Goal: Task Accomplishment & Management: Complete application form

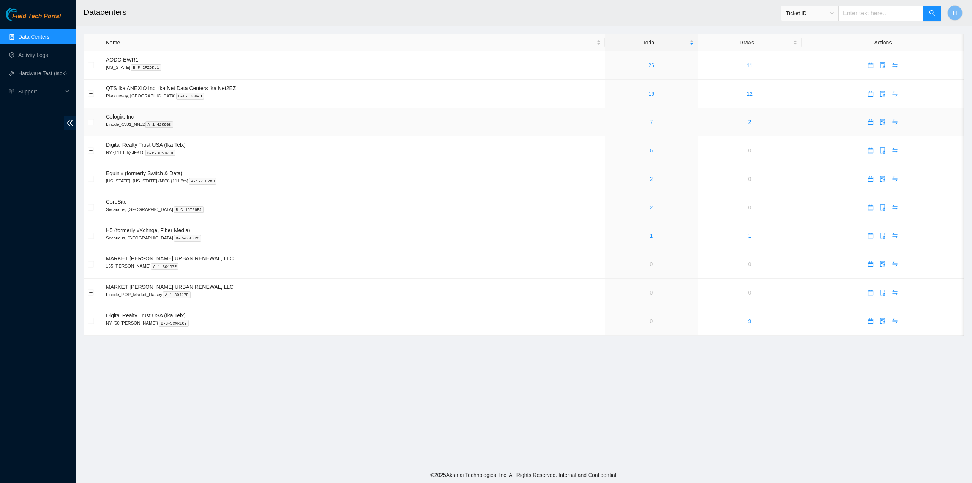
click at [651, 124] on link "7" at bounding box center [651, 122] width 3 height 6
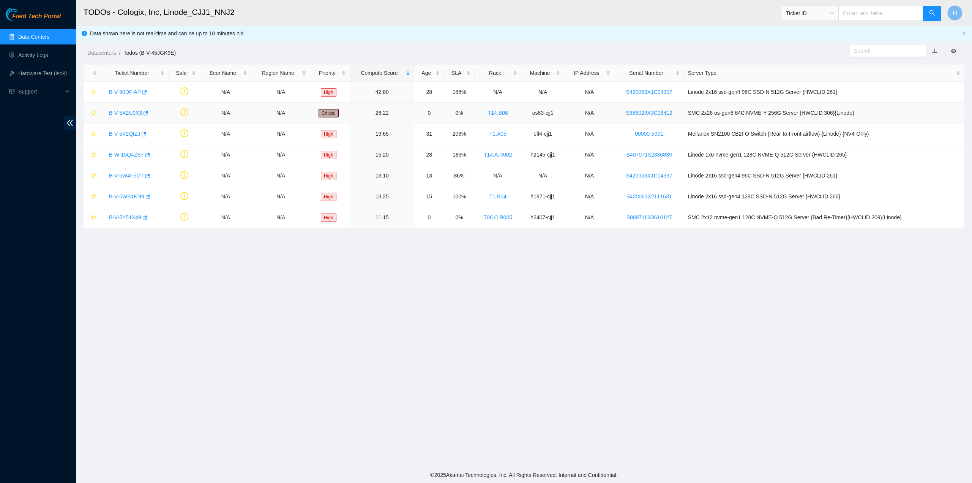
click at [122, 112] on link "B-V-5X2U0X3" at bounding box center [125, 113] width 33 height 6
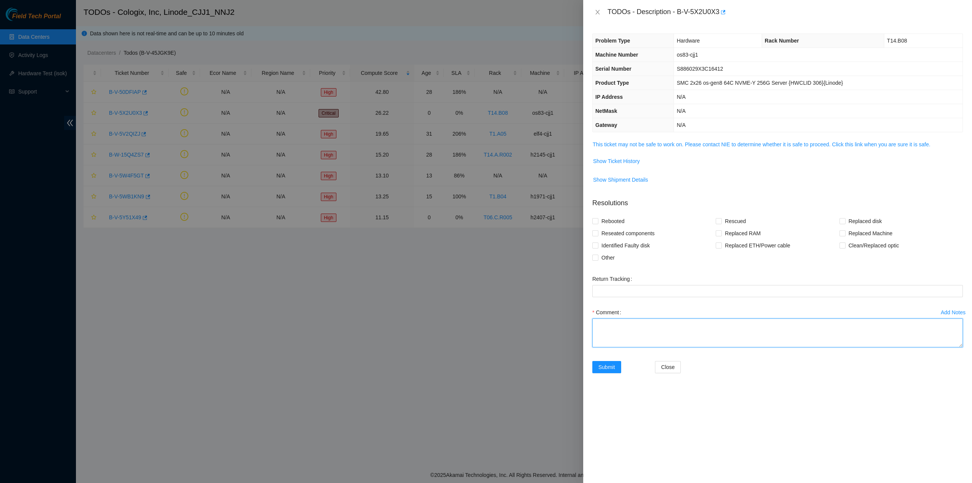
click at [697, 320] on textarea "Comment" at bounding box center [777, 332] width 371 height 29
type textarea "Racked new server with [PERSON_NAME]"
click at [601, 260] on span "Other" at bounding box center [607, 257] width 19 height 12
click at [598, 260] on input "Other" at bounding box center [594, 256] width 5 height 5
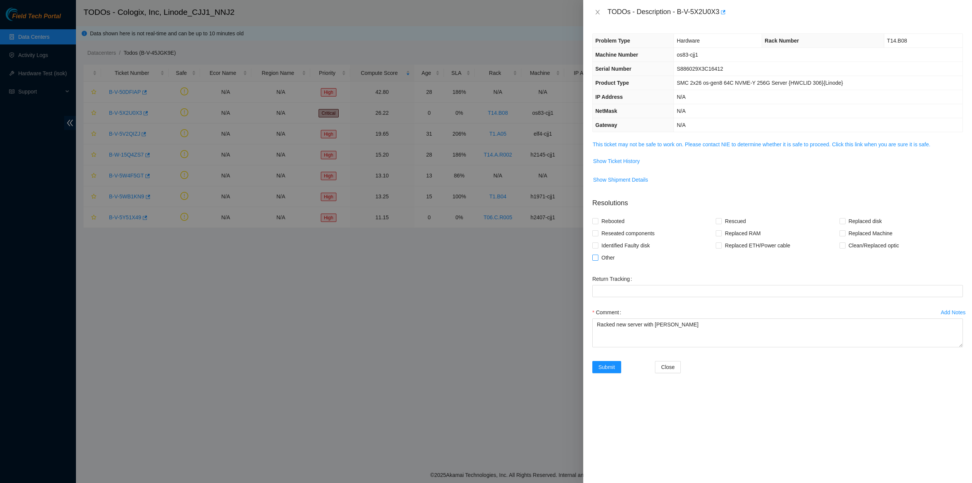
checkbox input "true"
click at [660, 146] on link "This ticket may not be safe to work on. Please contact NIE to determine whether…" at bounding box center [762, 144] width 338 height 6
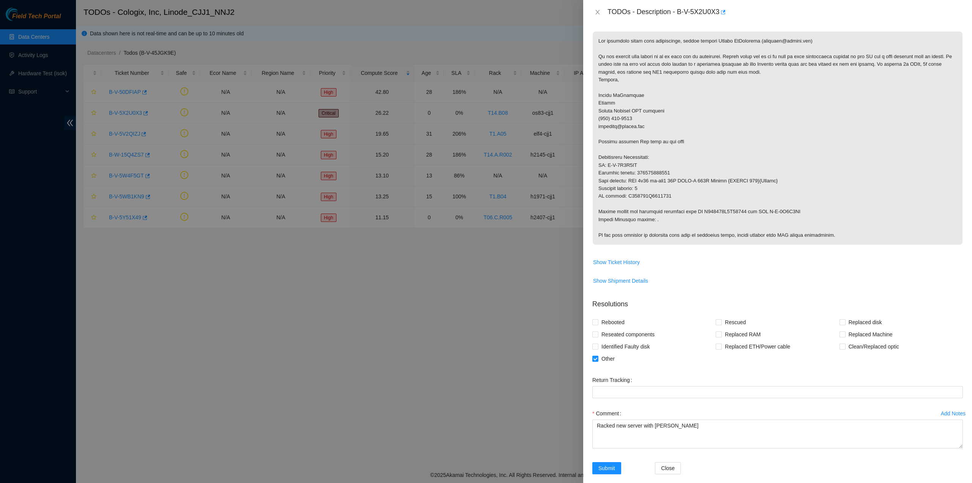
scroll to position [117, 0]
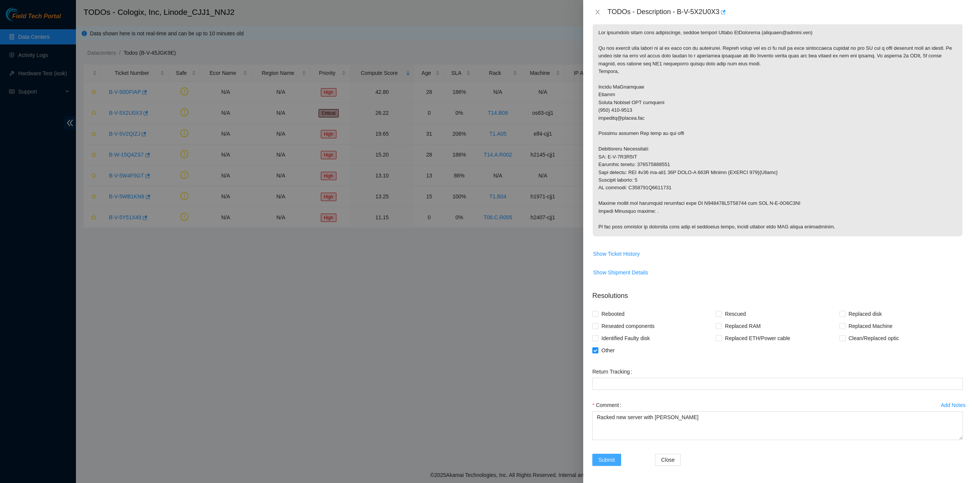
click at [612, 462] on span "Submit" at bounding box center [606, 459] width 17 height 8
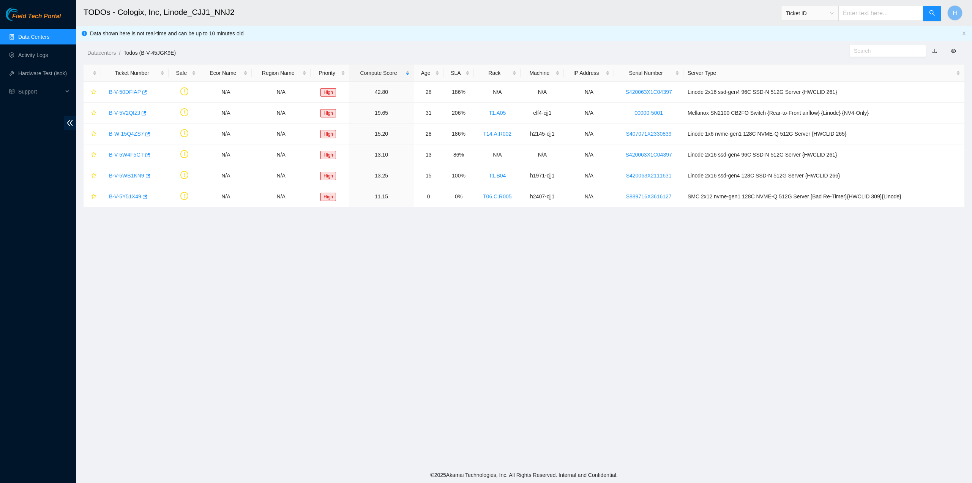
scroll to position [0, 0]
click at [129, 199] on div "B-V-5Y51X49" at bounding box center [134, 196] width 59 height 12
click at [133, 199] on link "B-V-5Y51X49" at bounding box center [125, 196] width 32 height 6
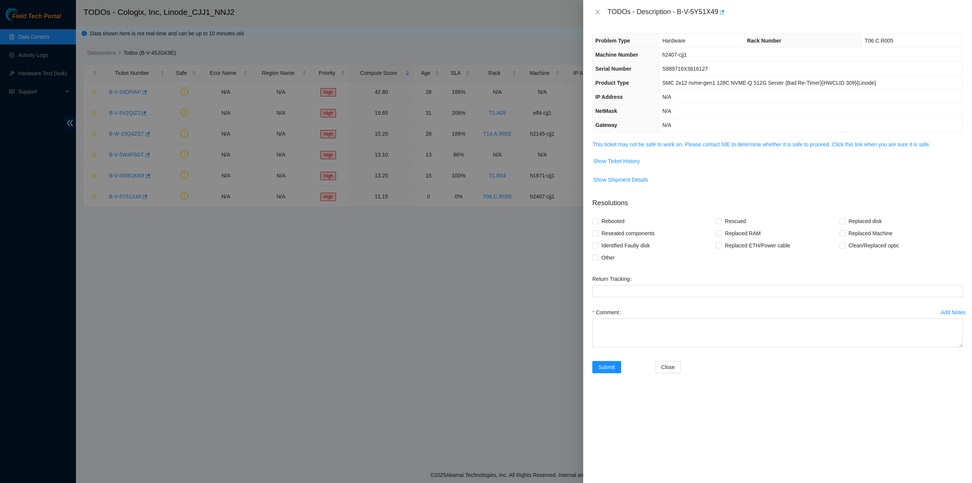
click at [635, 147] on span "This ticket may not be safe to work on. Please contact NIE to determine whether…" at bounding box center [778, 144] width 370 height 8
click at [635, 148] on td "This ticket may not be safe to work on. Please contact NIE to determine whether…" at bounding box center [777, 147] width 371 height 15
click at [637, 145] on link "This ticket may not be safe to work on. Please contact NIE to determine whether…" at bounding box center [762, 144] width 338 height 6
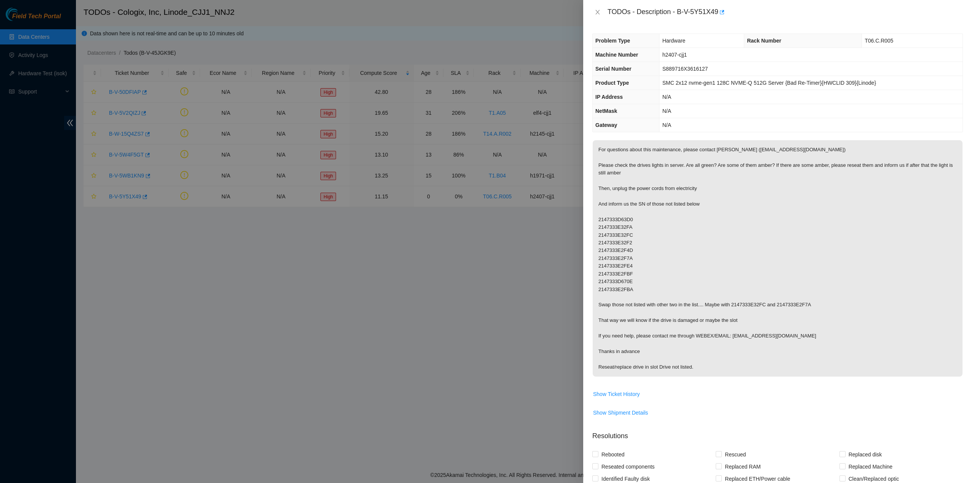
click at [550, 107] on div at bounding box center [486, 241] width 972 height 483
click at [768, 146] on p "For questions about this maintenance, please contact [PERSON_NAME] ([EMAIL_ADDR…" at bounding box center [778, 258] width 370 height 236
